Goal: Task Accomplishment & Management: Use online tool/utility

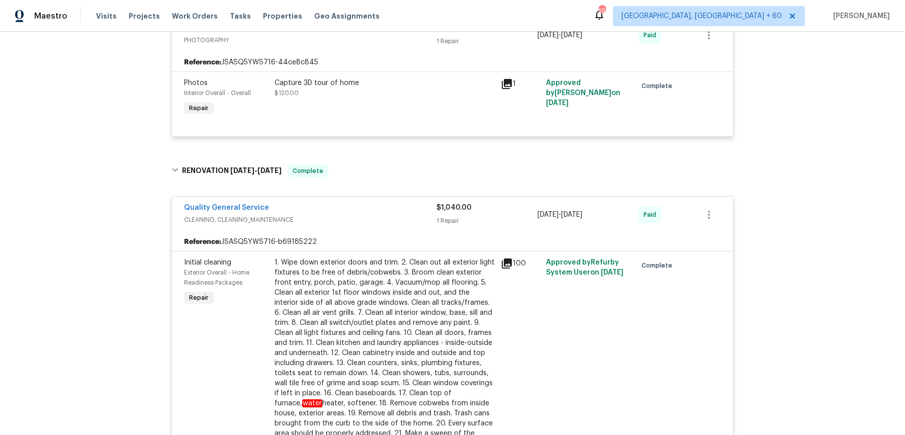
scroll to position [213, 0]
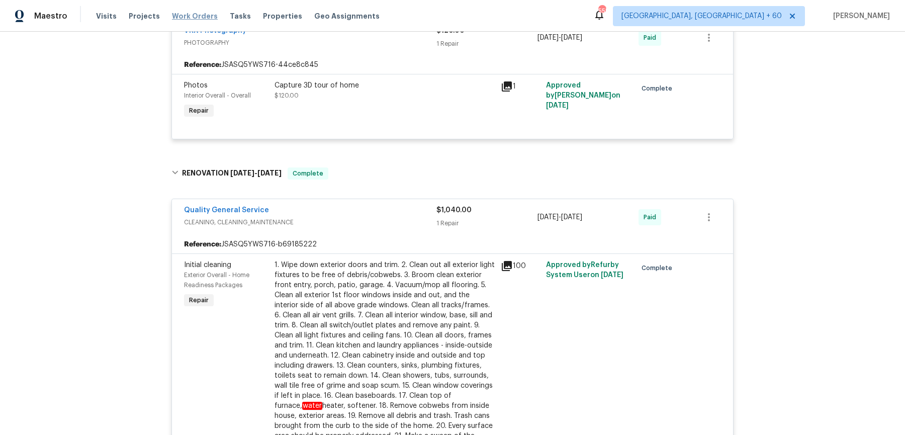
click at [187, 12] on span "Work Orders" at bounding box center [195, 16] width 46 height 10
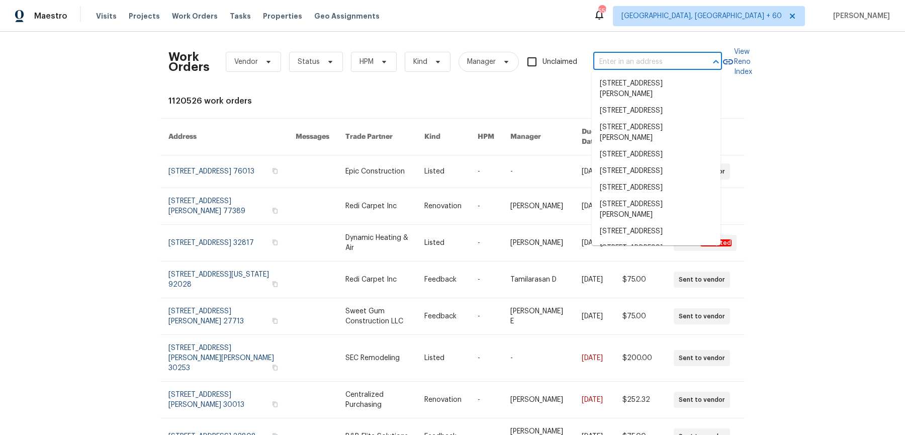
click at [633, 63] on input "text" at bounding box center [644, 62] width 101 height 16
paste input "[STREET_ADDRESS][PERSON_NAME]"
type input "[STREET_ADDRESS][PERSON_NAME]"
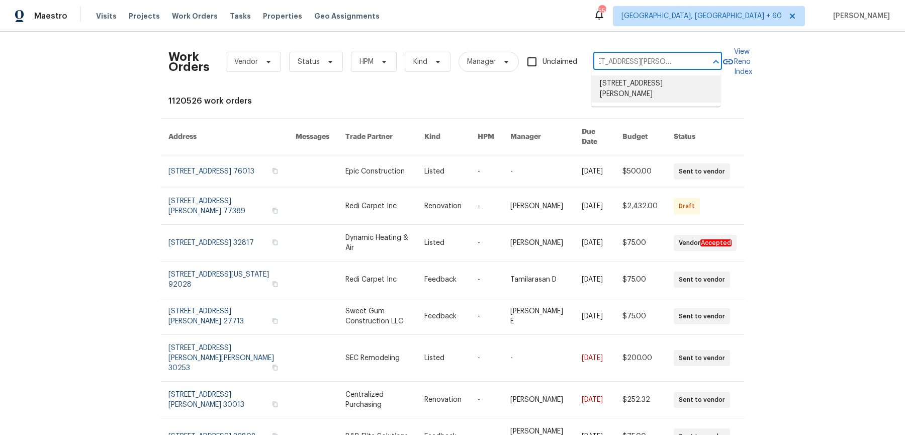
click at [637, 93] on li "[STREET_ADDRESS][PERSON_NAME]" at bounding box center [656, 88] width 129 height 27
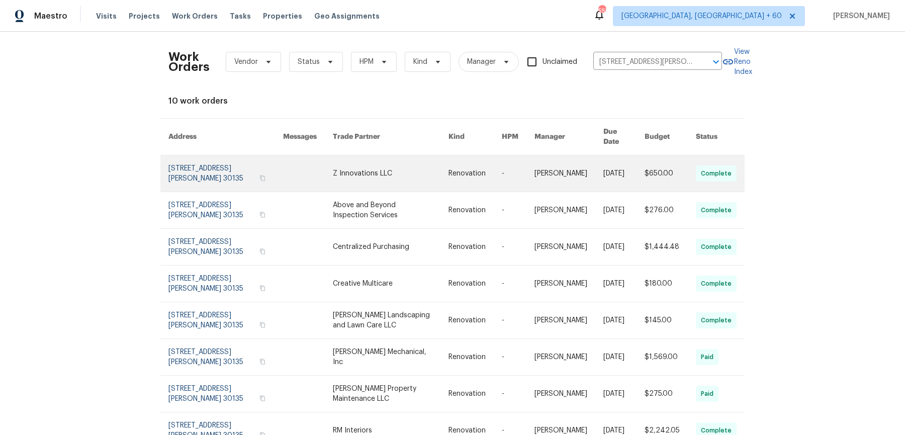
click at [563, 159] on link at bounding box center [569, 173] width 69 height 36
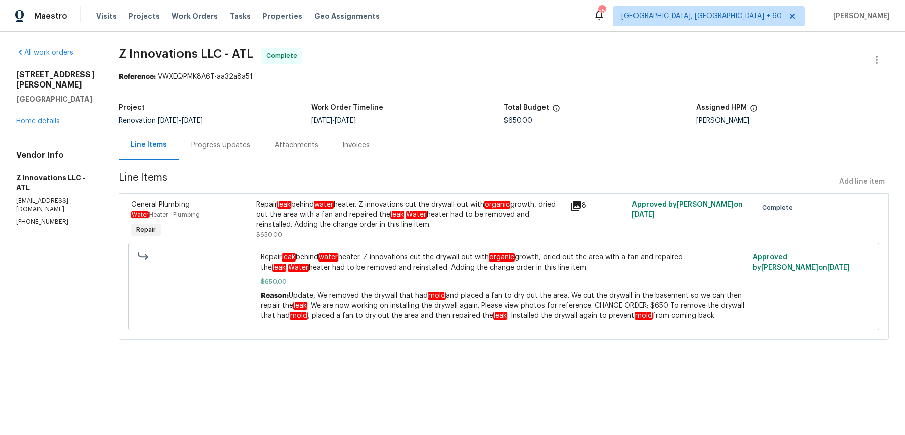
click at [39, 117] on div "[STREET_ADDRESS][PERSON_NAME] Home details" at bounding box center [55, 98] width 78 height 56
click at [38, 122] on link "Home details" at bounding box center [38, 121] width 44 height 7
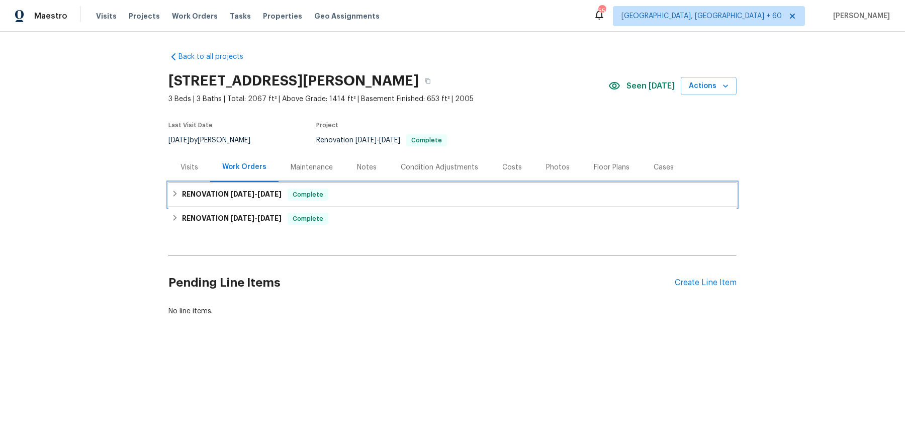
click at [317, 190] on span "Complete" at bounding box center [308, 195] width 39 height 10
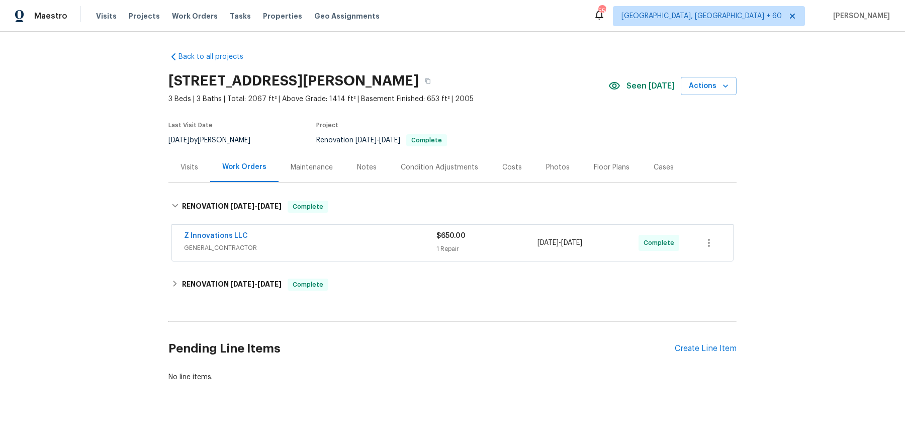
click at [450, 90] on div "[STREET_ADDRESS][PERSON_NAME]" at bounding box center [389, 81] width 440 height 26
click at [447, 70] on div "[STREET_ADDRESS][PERSON_NAME]" at bounding box center [389, 81] width 440 height 26
click at [437, 77] on button "button" at bounding box center [428, 81] width 18 height 18
click at [192, 155] on div "Visits" at bounding box center [190, 167] width 42 height 30
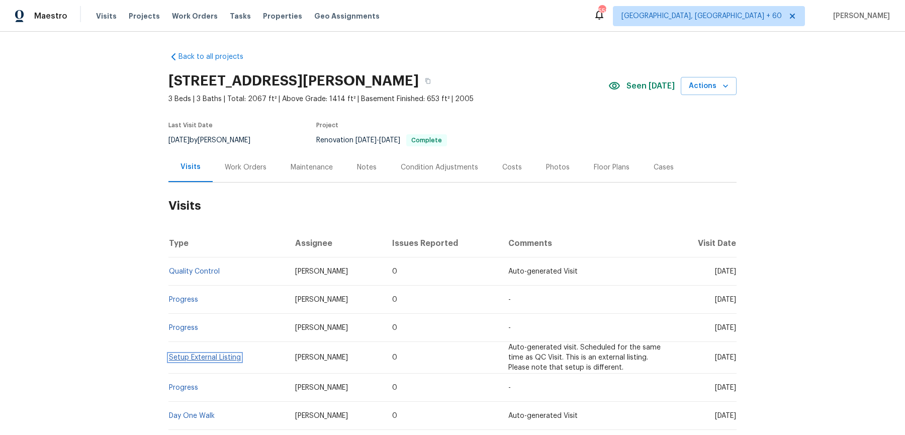
click at [202, 358] on link "Setup External Listing" at bounding box center [205, 357] width 72 height 7
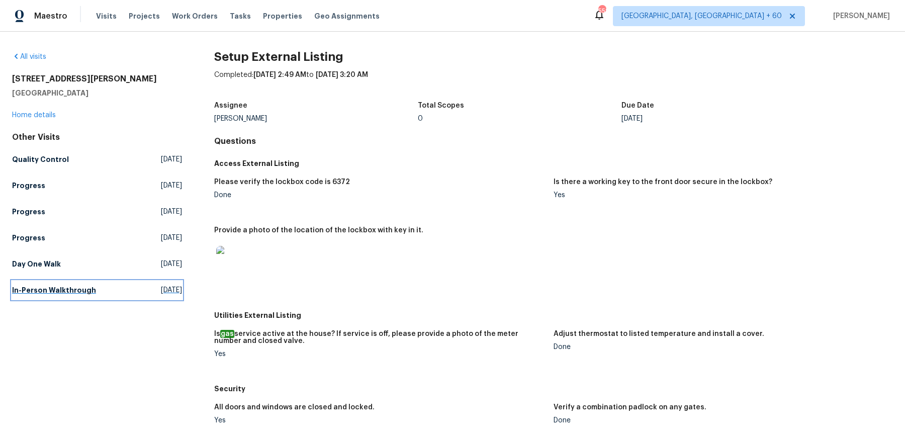
click at [45, 296] on link "In-Person Walkthrough [DATE]" at bounding box center [97, 290] width 170 height 18
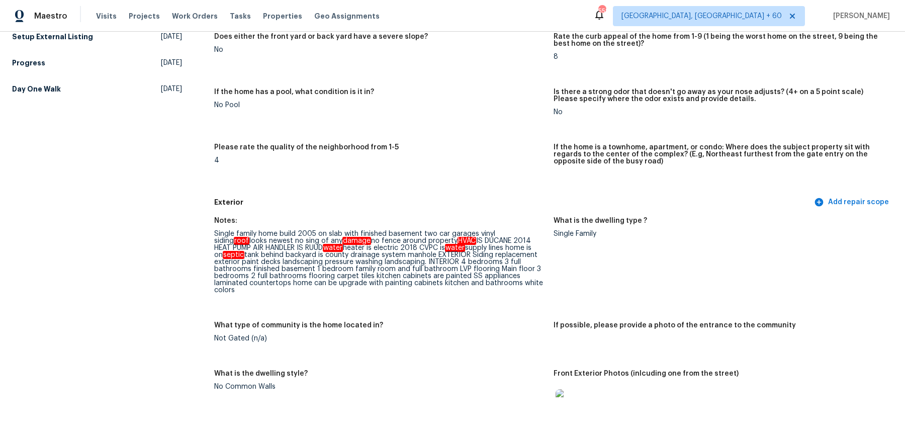
scroll to position [1522, 0]
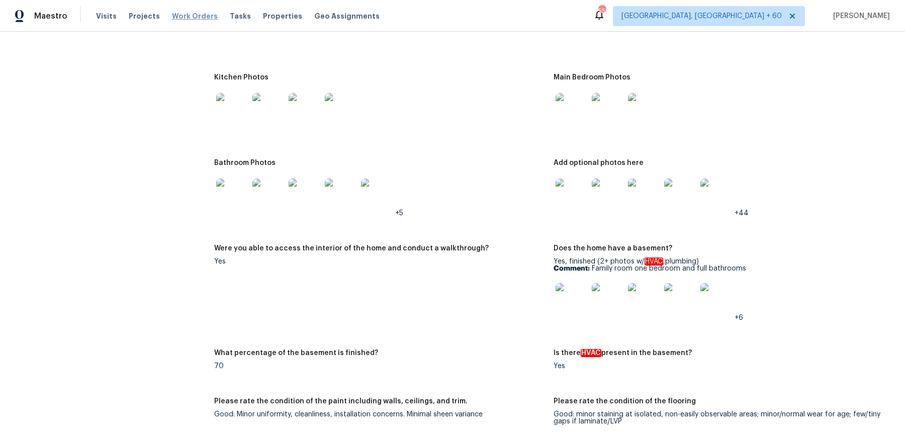
click at [172, 21] on span "Work Orders" at bounding box center [195, 16] width 46 height 10
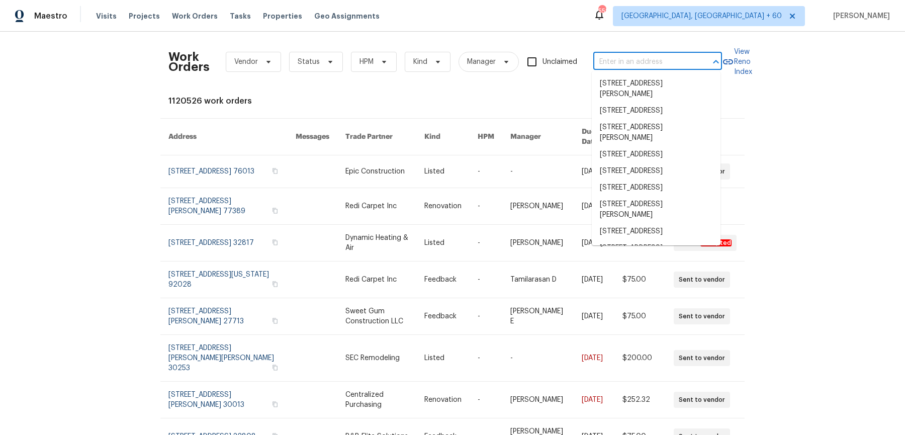
click at [616, 62] on input "text" at bounding box center [644, 62] width 101 height 16
click at [635, 66] on input "text" at bounding box center [644, 62] width 101 height 16
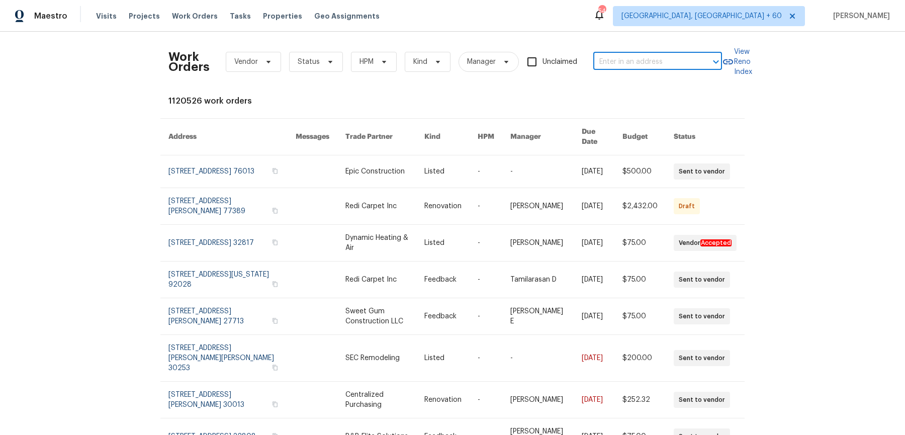
paste input "[PHONE_NUMBER]"
type input "[PHONE_NUMBER]"
click at [617, 61] on input "text" at bounding box center [644, 62] width 101 height 16
paste input "[STREET_ADDRESS][PERSON_NAME]"
type input "[STREET_ADDRESS][PERSON_NAME]"
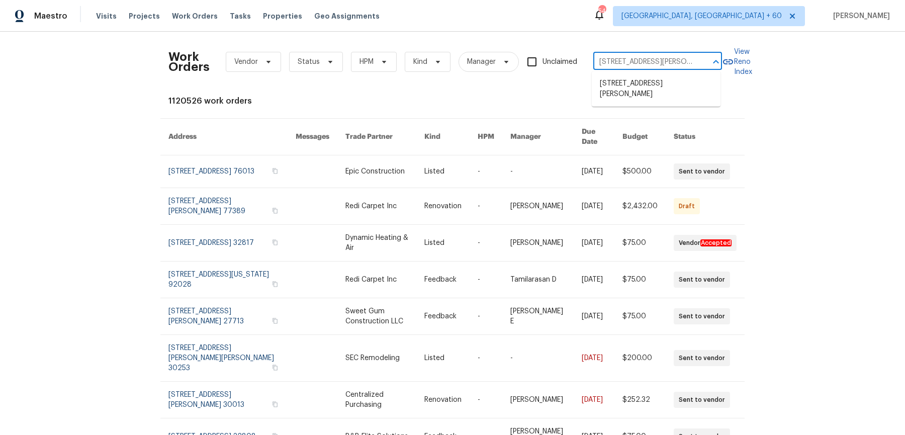
scroll to position [0, 33]
click at [622, 84] on li "[STREET_ADDRESS][PERSON_NAME]" at bounding box center [656, 88] width 129 height 27
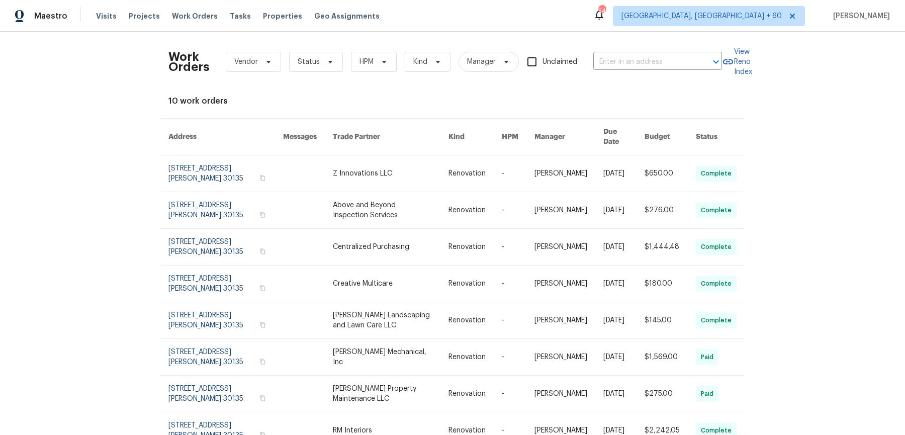
type input "[STREET_ADDRESS][PERSON_NAME]"
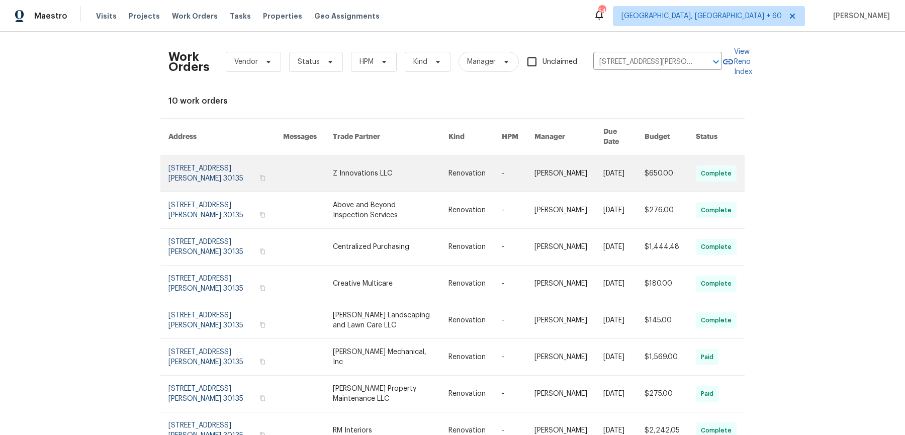
click at [544, 161] on link at bounding box center [569, 173] width 69 height 36
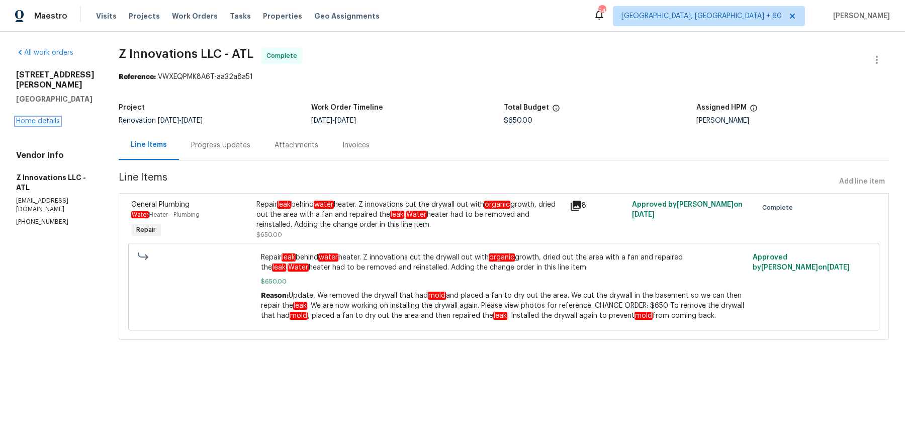
click at [46, 122] on link "Home details" at bounding box center [38, 121] width 44 height 7
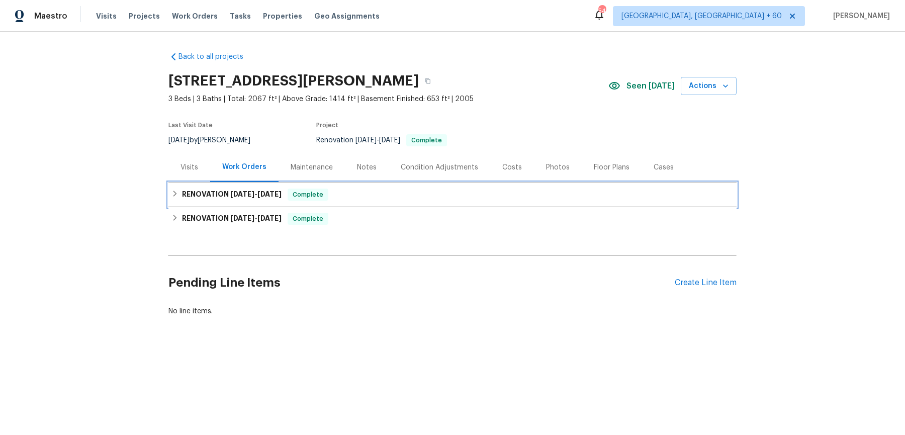
click at [360, 193] on div "RENOVATION [DATE] - [DATE] Complete" at bounding box center [453, 195] width 562 height 12
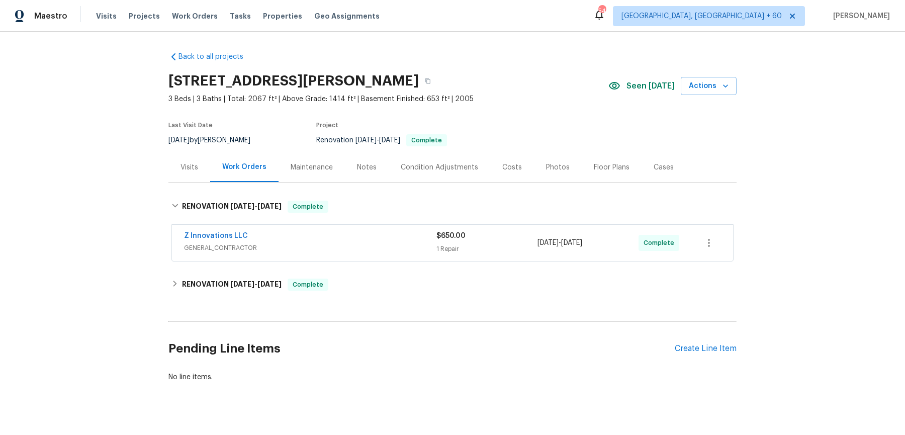
click at [374, 255] on div "Z Innovations LLC GENERAL_CONTRACTOR $650.00 1 Repair [DATE] - [DATE] Complete" at bounding box center [452, 243] width 561 height 36
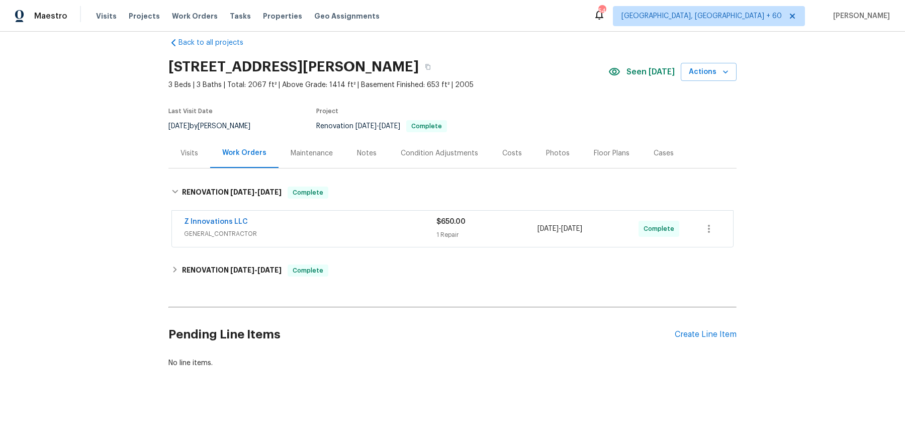
click at [383, 215] on div "Z Innovations LLC GENERAL_CONTRACTOR $650.00 1 Repair [DATE] - [DATE] Complete" at bounding box center [452, 229] width 561 height 36
click at [381, 231] on span "GENERAL_CONTRACTOR" at bounding box center [310, 234] width 253 height 10
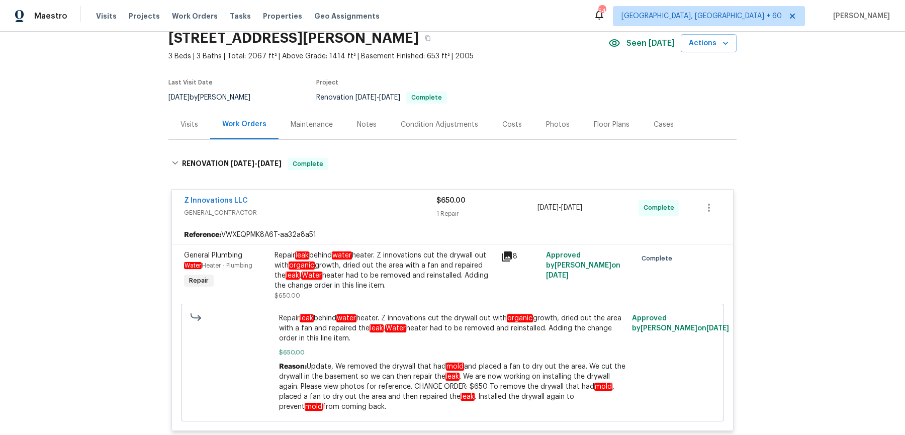
scroll to position [234, 0]
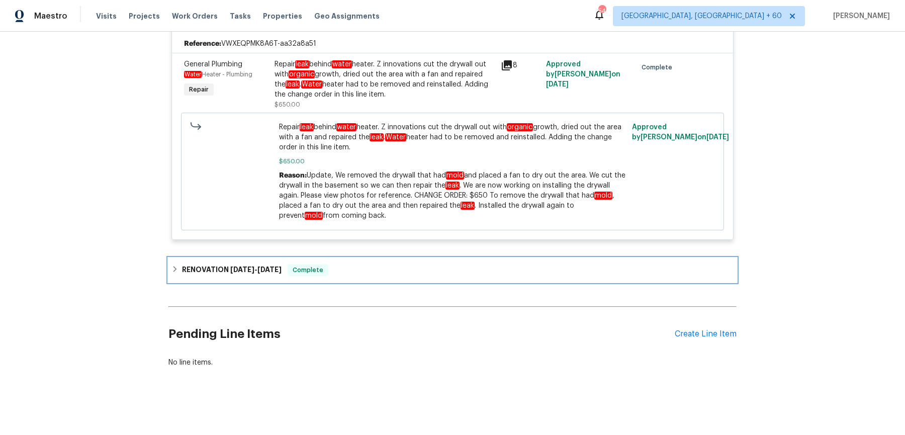
click at [350, 270] on div "RENOVATION [DATE] - [DATE] Complete" at bounding box center [453, 270] width 562 height 12
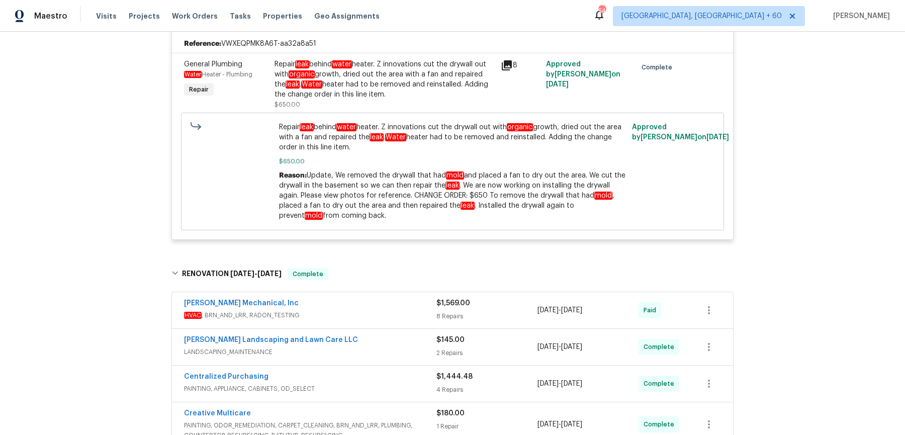
click at [412, 300] on div "[PERSON_NAME] Mechanical, Inc" at bounding box center [310, 304] width 253 height 12
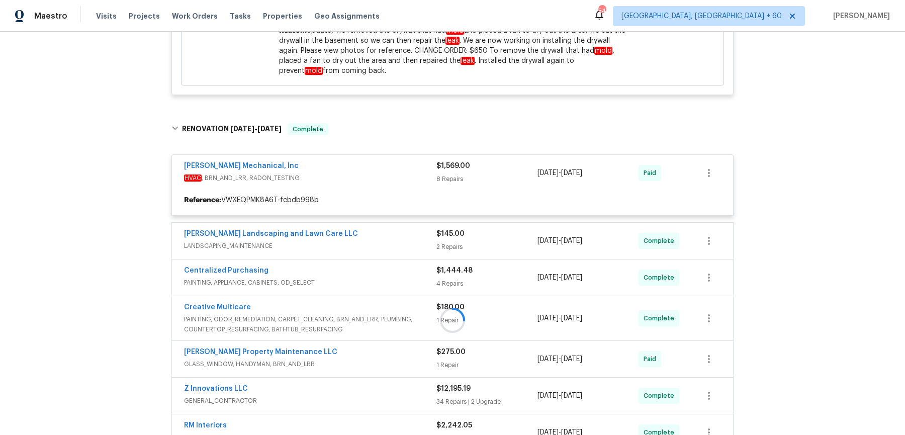
scroll to position [376, 0]
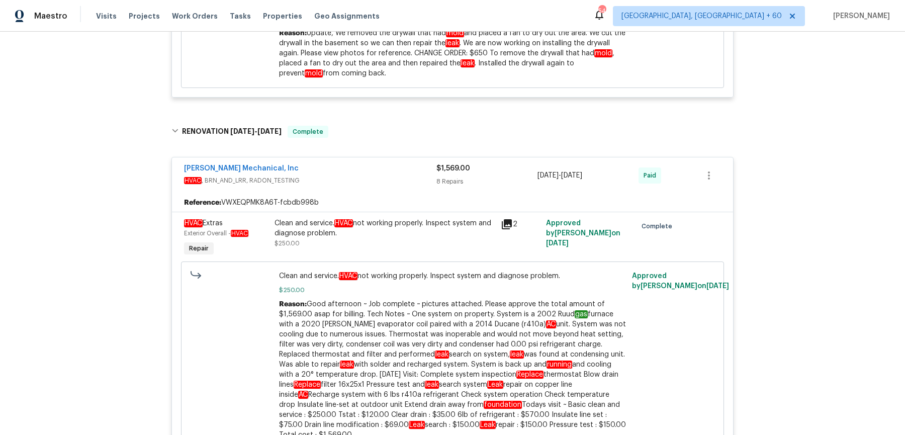
click at [161, 17] on div "Visits Projects Work Orders Tasks Properties Geo Assignments" at bounding box center [244, 16] width 296 height 20
click at [184, 15] on span "Work Orders" at bounding box center [195, 16] width 46 height 10
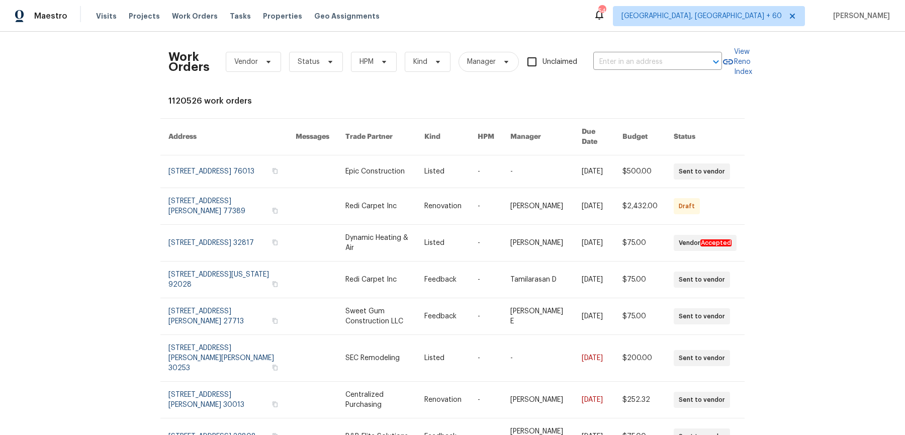
click at [666, 51] on div "Work Orders Vendor Status HPM Kind Manager Unclaimed ​" at bounding box center [446, 62] width 554 height 44
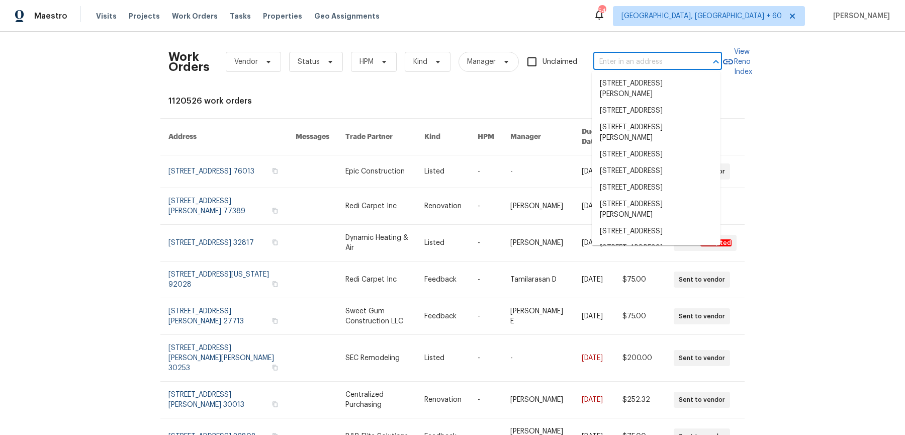
click at [657, 68] on input "text" at bounding box center [644, 62] width 101 height 16
paste input "[STREET_ADDRESS]"
type input "[STREET_ADDRESS]"
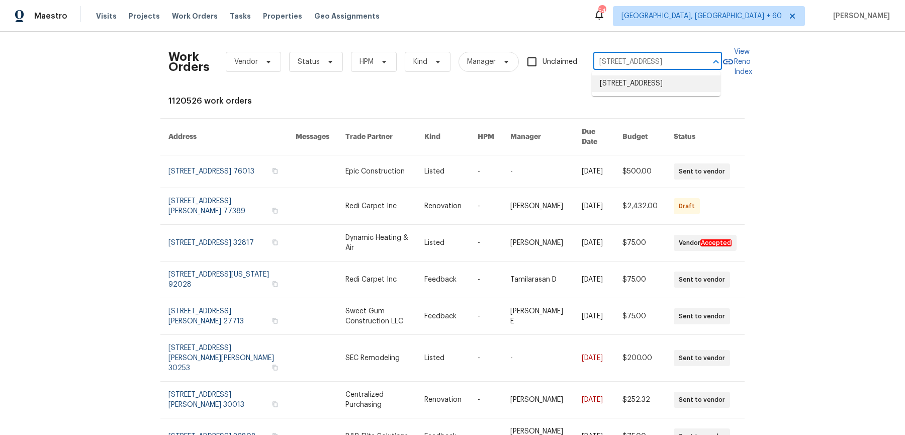
click at [673, 92] on li "[STREET_ADDRESS]" at bounding box center [656, 83] width 129 height 17
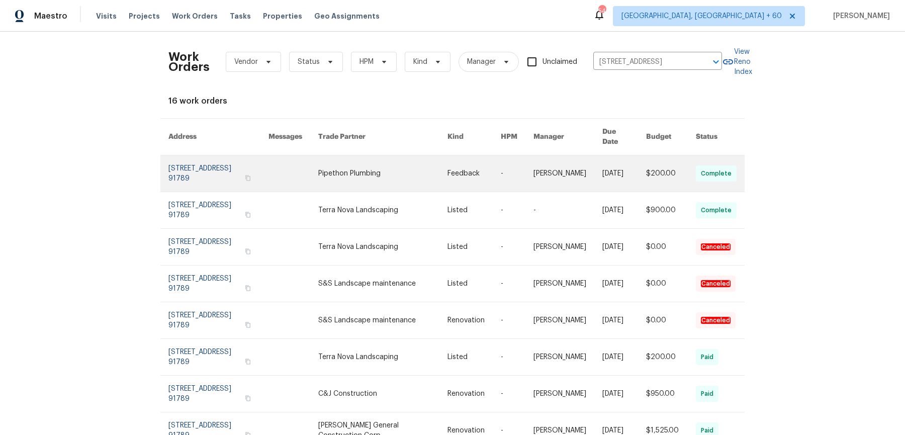
click at [417, 158] on link at bounding box center [382, 173] width 129 height 36
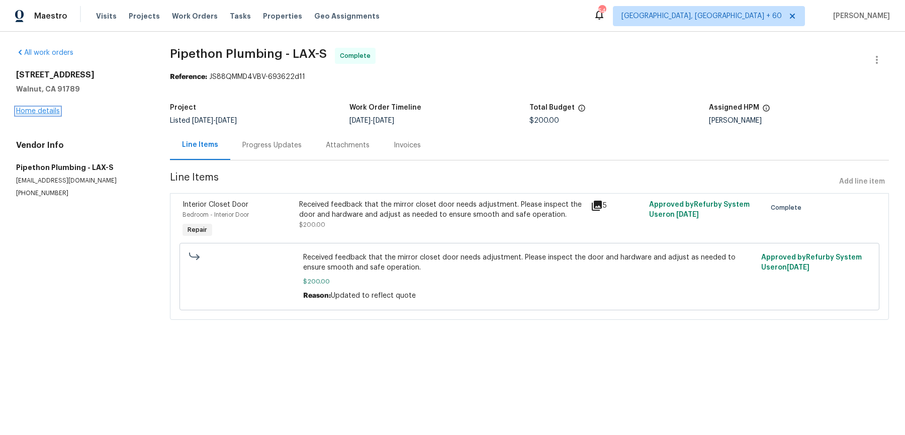
click at [42, 108] on link "Home details" at bounding box center [38, 111] width 44 height 7
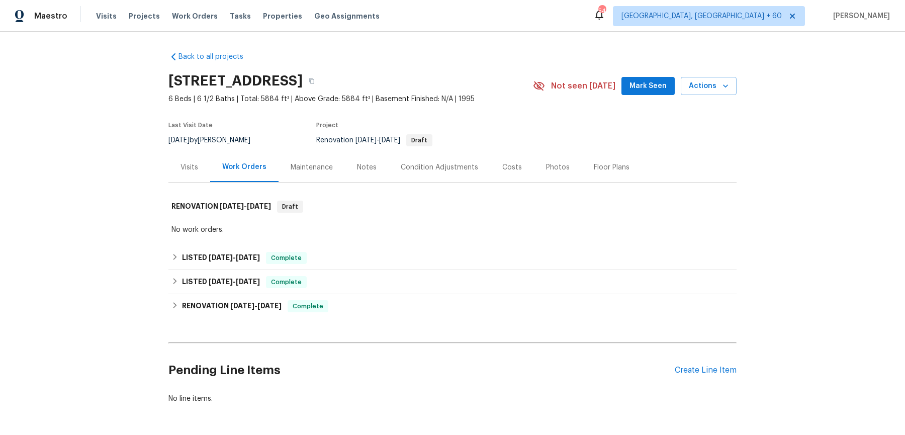
click at [342, 226] on div "No work orders." at bounding box center [453, 230] width 562 height 10
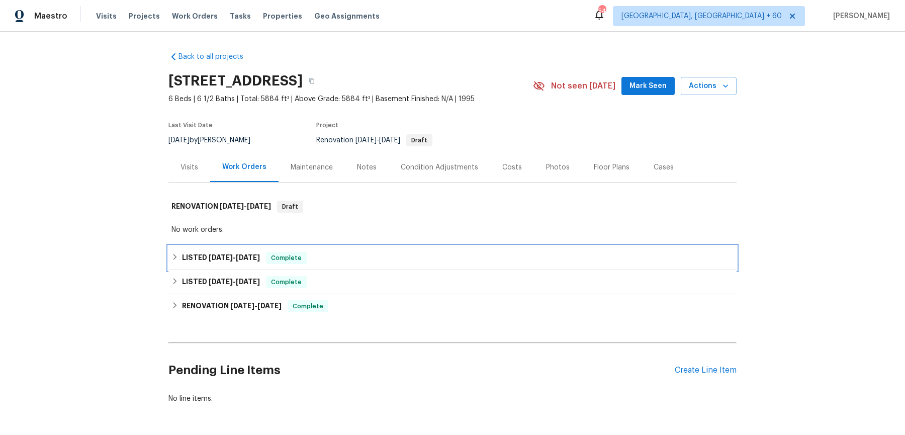
click at [338, 254] on div "LISTED [DATE] - [DATE] Complete" at bounding box center [453, 258] width 562 height 12
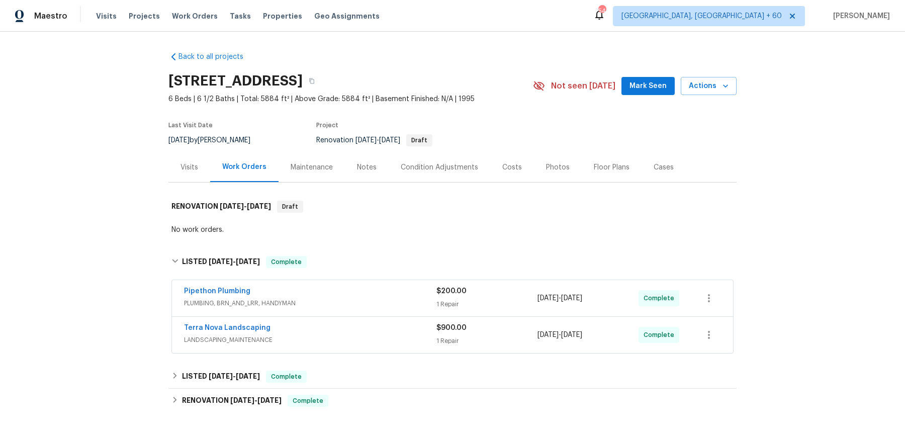
click at [333, 299] on span "PLUMBING, BRN_AND_LRR, HANDYMAN" at bounding box center [310, 303] width 253 height 10
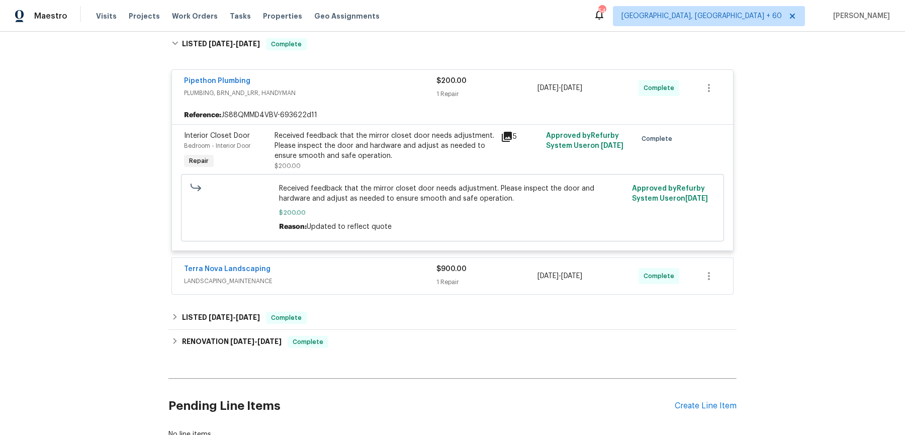
scroll to position [218, 0]
click at [338, 261] on div "Terra Nova Landscaping LANDSCAPING_MAINTENANCE $900.00 1 Repair [DATE] - [DATE]…" at bounding box center [452, 276] width 561 height 36
click at [337, 269] on div "Terra Nova Landscaping" at bounding box center [310, 270] width 253 height 12
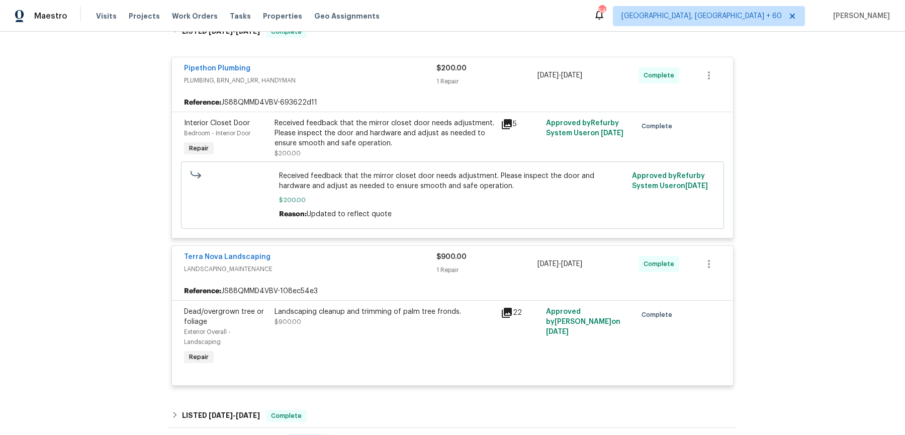
scroll to position [352, 0]
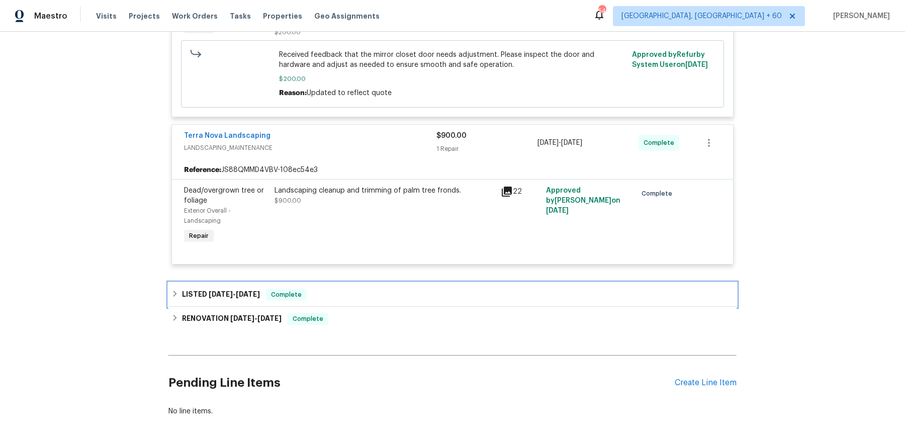
click at [327, 289] on div "LISTED [DATE] - [DATE] Complete" at bounding box center [453, 295] width 562 height 12
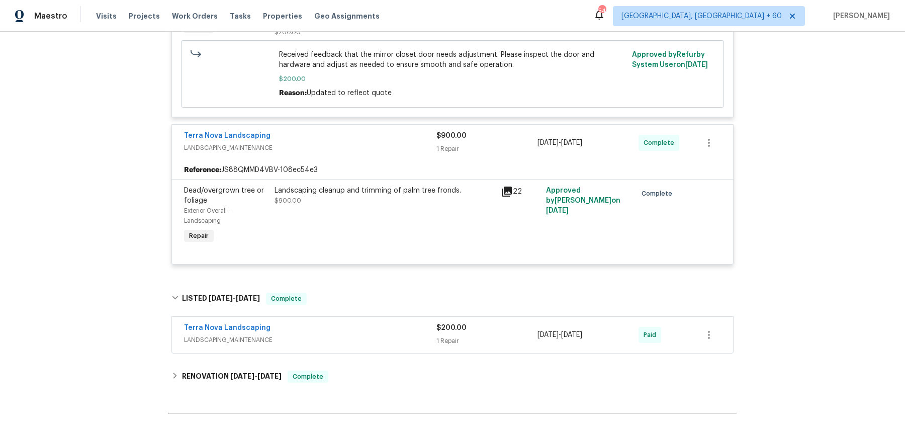
click at [329, 339] on span "LANDSCAPING_MAINTENANCE" at bounding box center [310, 340] width 253 height 10
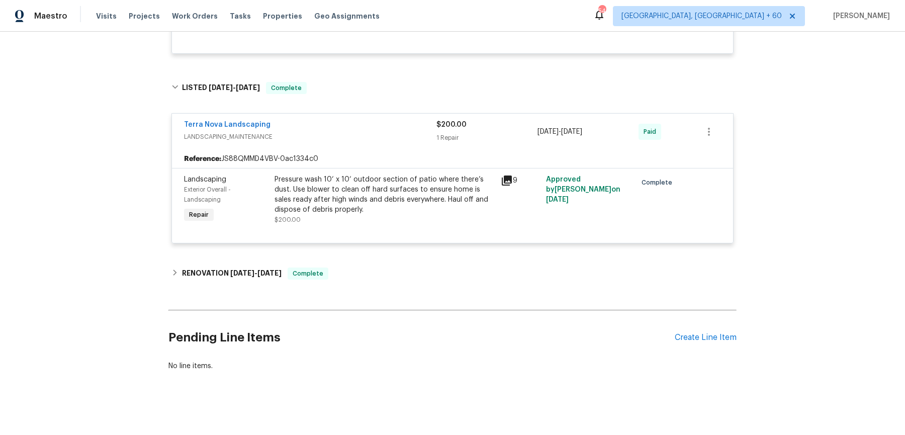
scroll to position [560, 0]
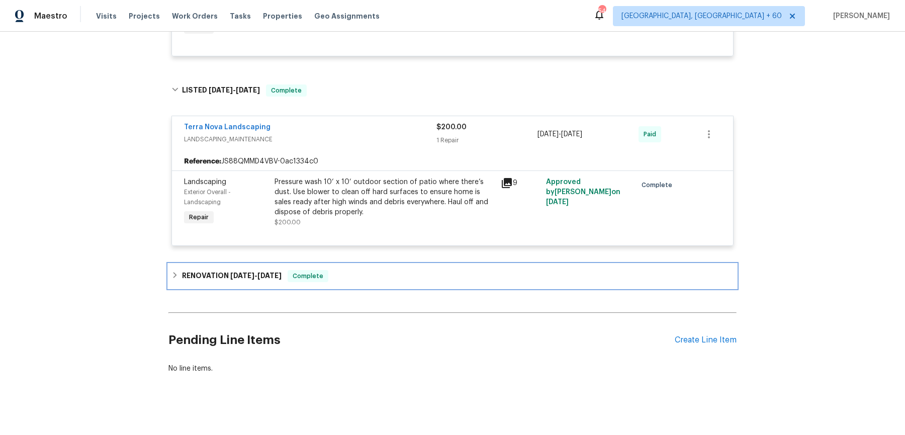
click at [353, 281] on div "RENOVATION [DATE] - [DATE] Complete" at bounding box center [453, 276] width 568 height 24
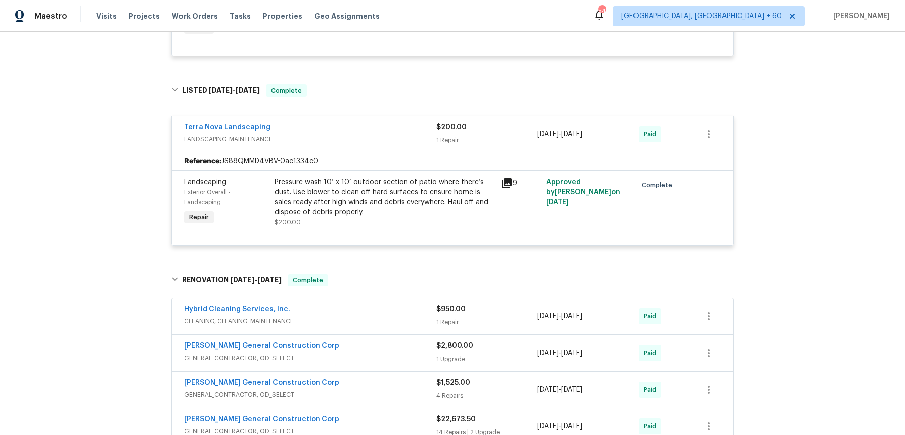
click at [362, 316] on span "CLEANING, CLEANING_MAINTENANCE" at bounding box center [310, 321] width 253 height 10
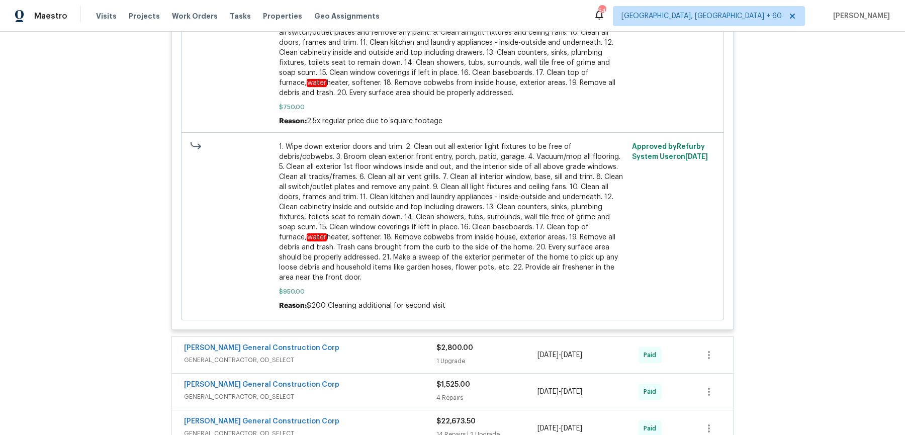
scroll to position [1295, 0]
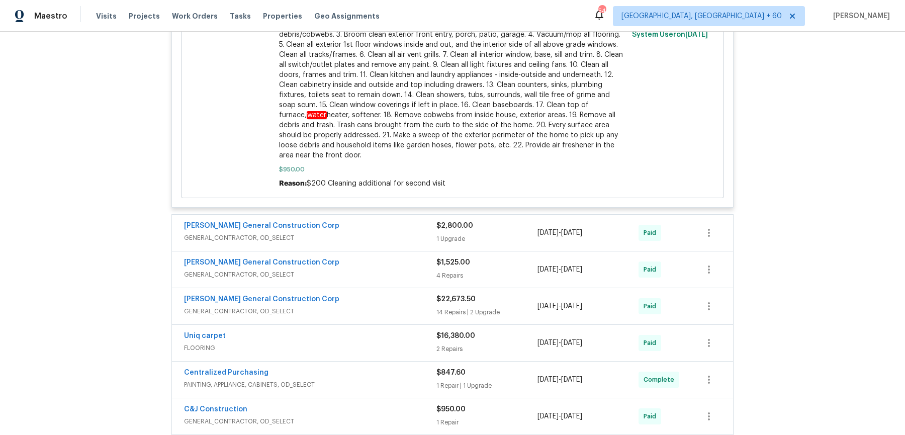
click at [393, 234] on span "GENERAL_CONTRACTOR, OD_SELECT" at bounding box center [310, 238] width 253 height 10
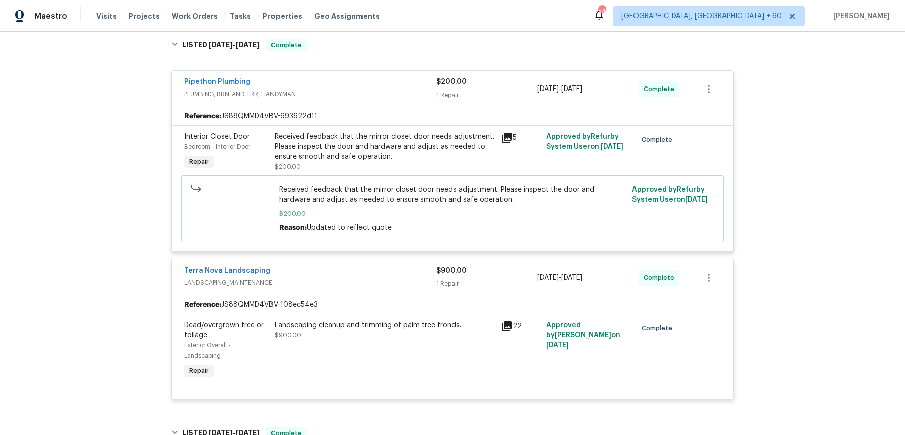
scroll to position [0, 0]
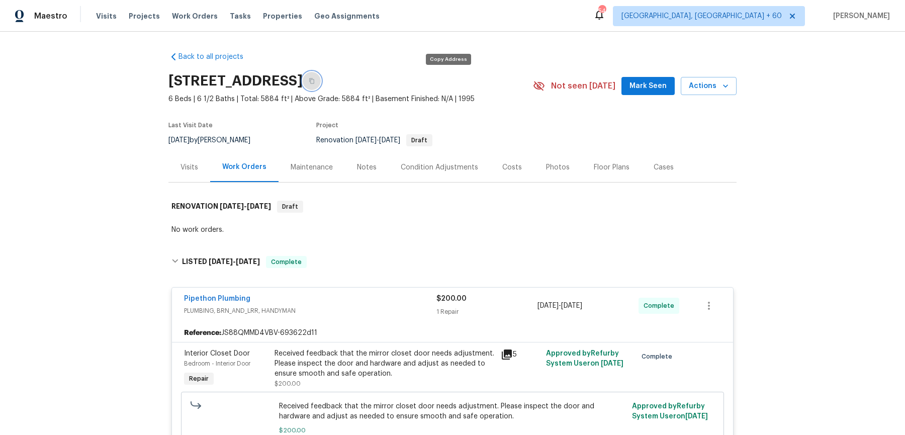
click at [315, 84] on icon "button" at bounding box center [312, 81] width 6 height 6
click at [314, 84] on icon "button" at bounding box center [311, 81] width 5 height 6
